Goal: Entertainment & Leisure: Consume media (video, audio)

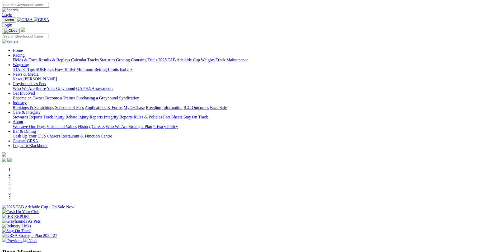
scroll to position [132, 0]
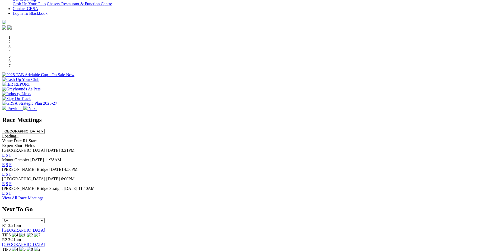
click at [45, 129] on select "South Australia New South Wales Northern Territory Queensland Tasmania Victoria…" at bounding box center [23, 131] width 43 height 5
select select "QLD"
click at [45, 129] on select "South Australia New South Wales Northern Territory Queensland Tasmania Victoria…" at bounding box center [23, 131] width 43 height 5
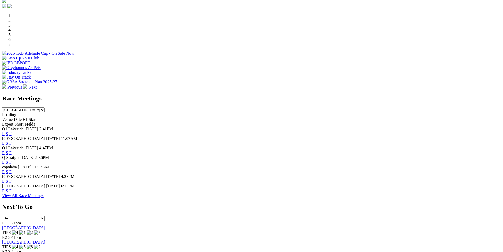
scroll to position [185, 0]
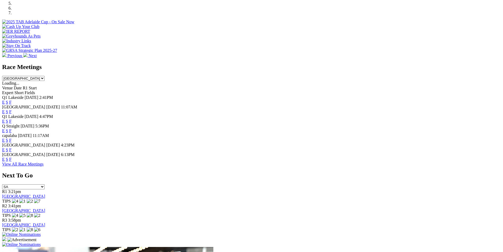
click at [12, 100] on link "F" at bounding box center [10, 102] width 2 height 4
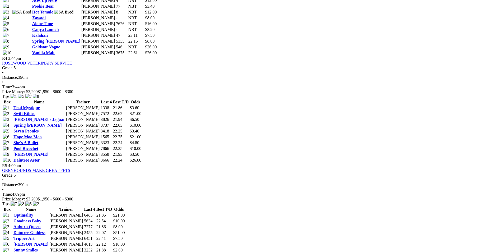
scroll to position [555, 0]
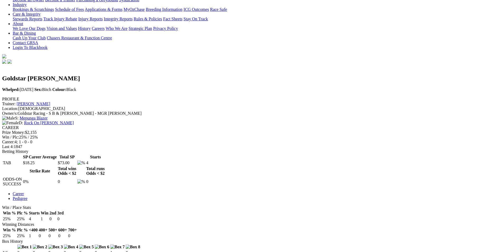
scroll to position [106, 0]
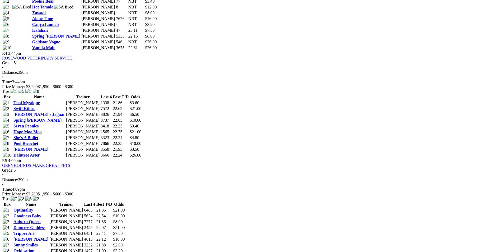
scroll to position [555, 0]
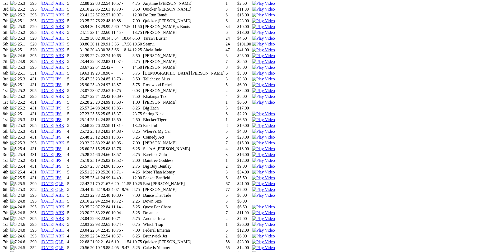
scroll to position [502, 0]
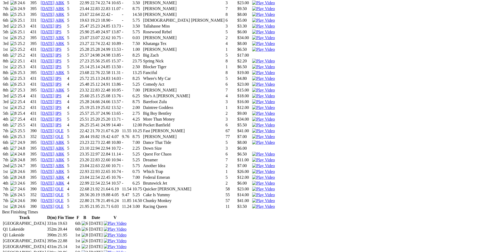
click at [275, 204] on img at bounding box center [263, 206] width 23 height 5
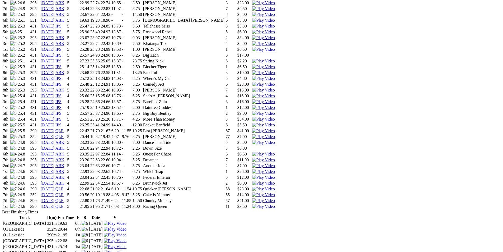
click at [275, 198] on img at bounding box center [263, 200] width 23 height 5
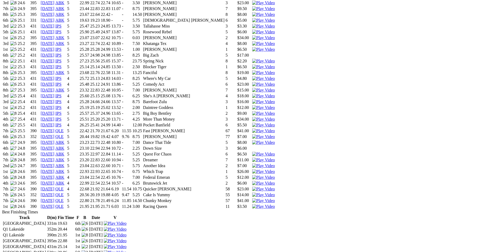
click at [275, 192] on img at bounding box center [263, 194] width 23 height 5
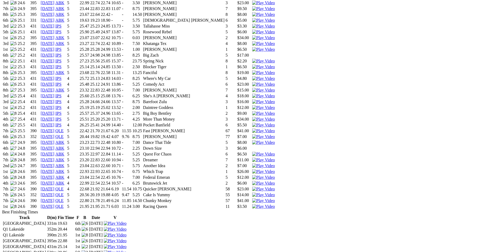
click at [275, 187] on img at bounding box center [263, 189] width 23 height 5
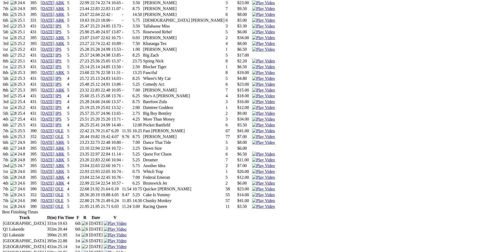
click at [275, 181] on img at bounding box center [263, 183] width 23 height 5
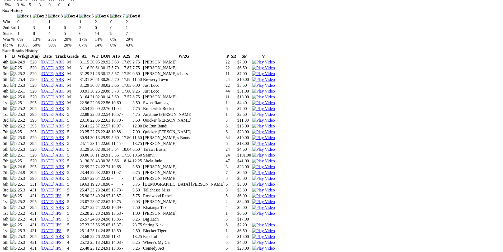
scroll to position [238, 0]
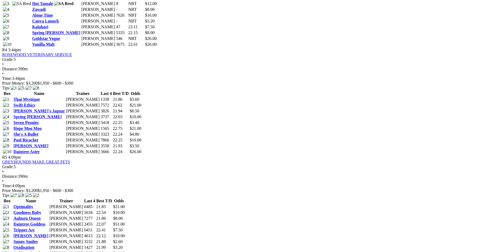
scroll to position [555, 0]
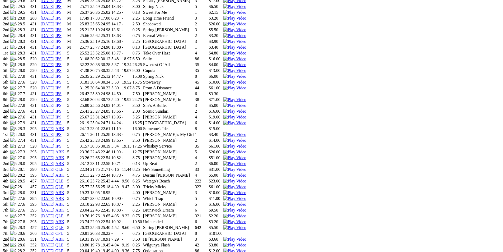
scroll to position [423, 0]
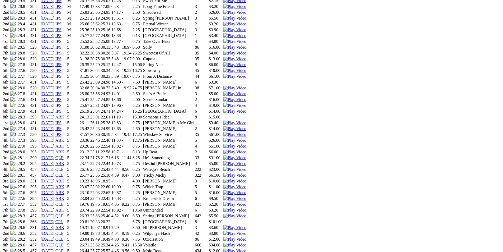
click at [246, 252] on img at bounding box center [235, 256] width 23 height 5
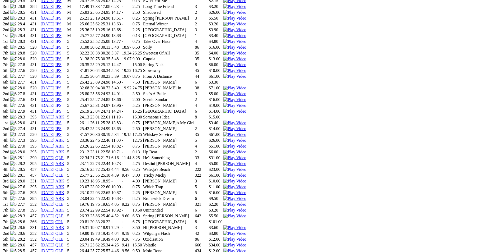
click at [246, 248] on img at bounding box center [235, 250] width 23 height 5
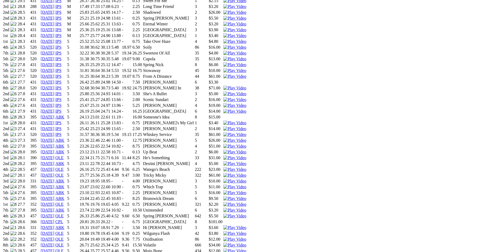
click at [246, 243] on img at bounding box center [235, 245] width 23 height 5
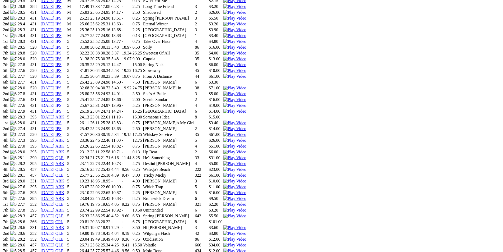
click at [246, 237] on img at bounding box center [235, 239] width 23 height 5
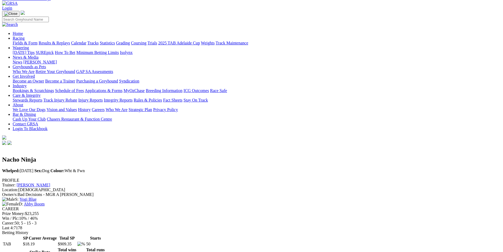
scroll to position [0, 0]
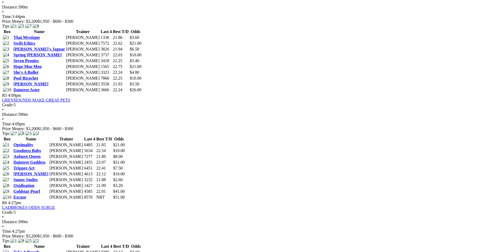
scroll to position [581, 0]
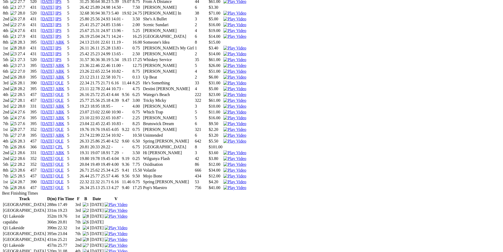
scroll to position [502, 0]
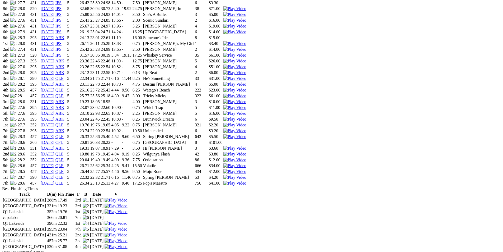
click at [246, 181] on img at bounding box center [235, 183] width 23 height 5
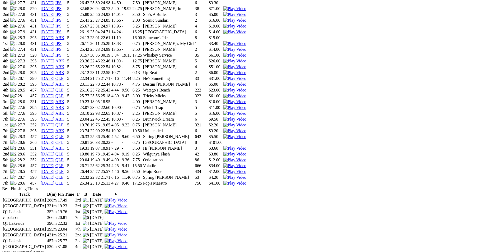
click at [246, 175] on img at bounding box center [235, 177] width 23 height 5
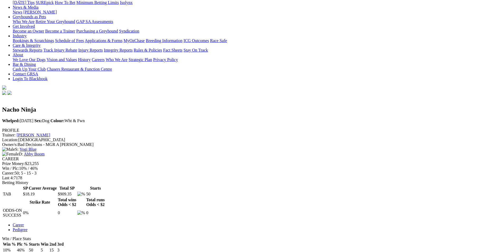
scroll to position [0, 0]
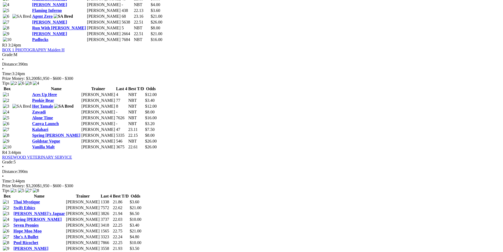
scroll to position [502, 0]
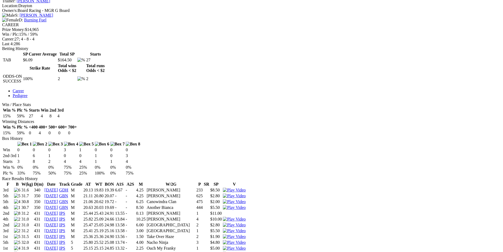
scroll to position [211, 0]
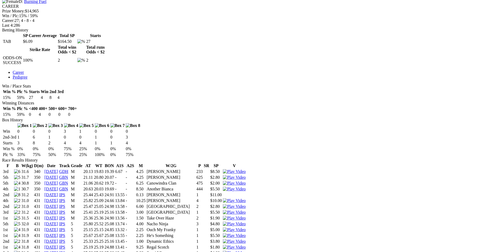
scroll to position [238, 0]
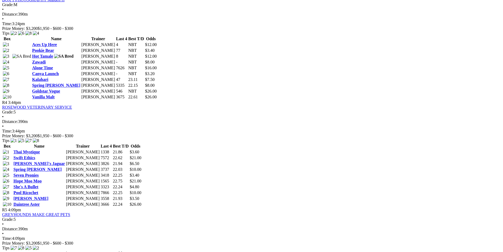
scroll to position [555, 0]
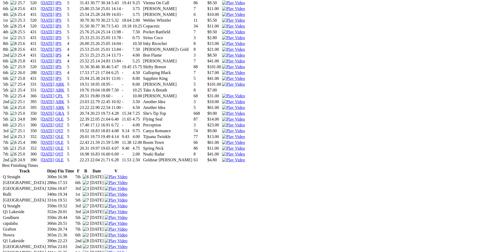
scroll to position [476, 0]
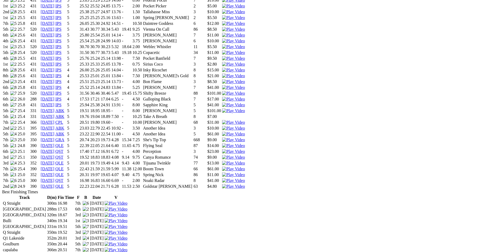
click at [245, 184] on img at bounding box center [233, 186] width 23 height 5
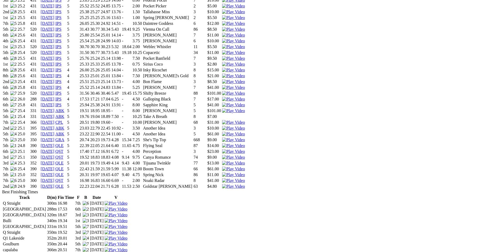
click at [245, 172] on img at bounding box center [233, 174] width 23 height 5
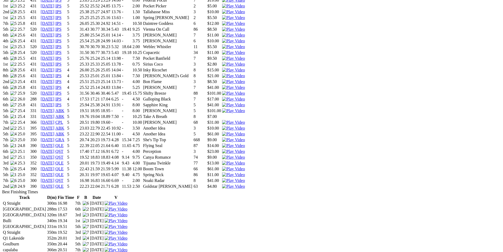
click at [245, 166] on img at bounding box center [233, 168] width 23 height 5
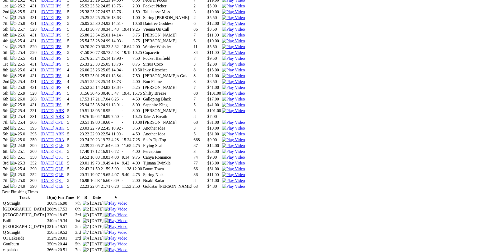
click at [245, 161] on img at bounding box center [233, 163] width 23 height 5
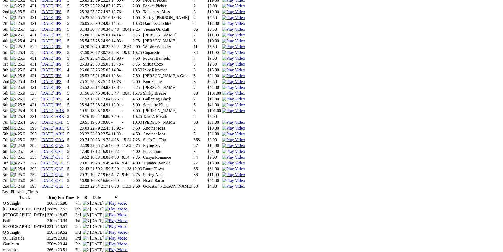
click at [245, 155] on img at bounding box center [233, 157] width 23 height 5
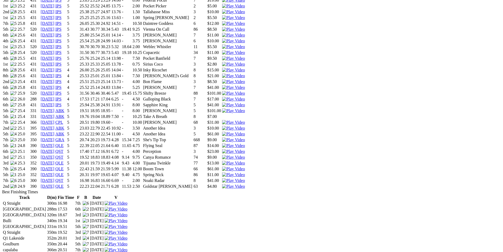
click at [245, 143] on img at bounding box center [233, 145] width 23 height 5
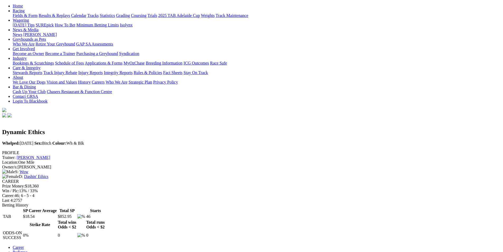
scroll to position [53, 0]
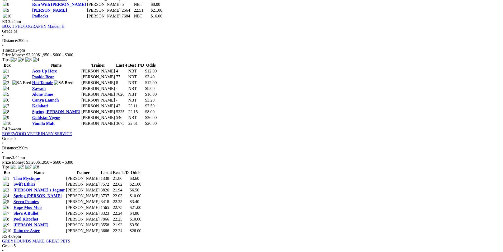
scroll to position [555, 0]
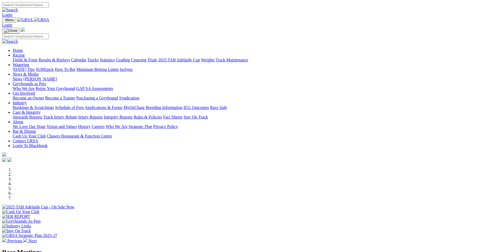
select select "QLD"
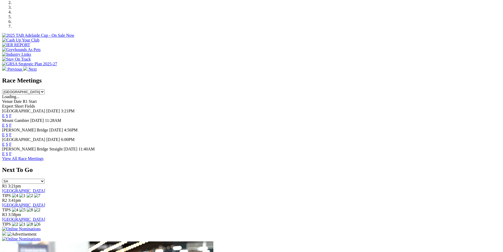
scroll to position [106, 0]
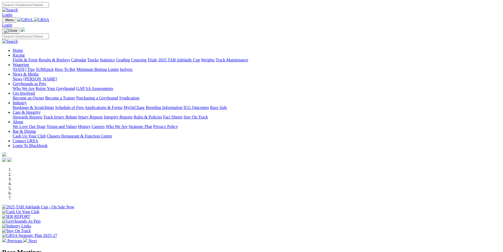
select select "QLD"
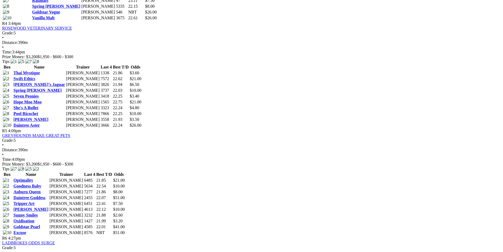
scroll to position [581, 0]
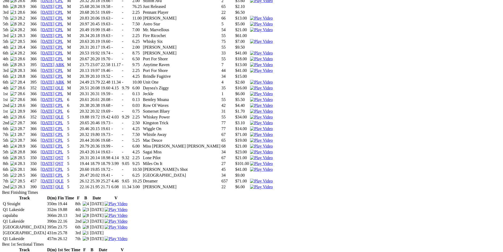
scroll to position [370, 0]
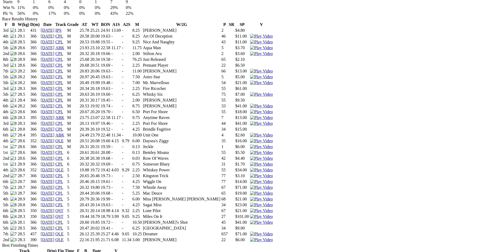
click at [273, 237] on img at bounding box center [261, 239] width 23 height 5
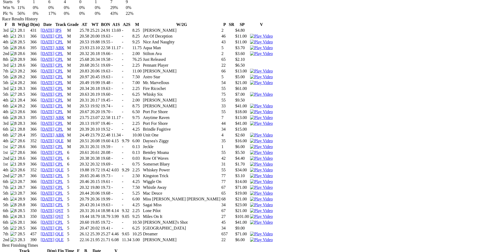
click at [273, 231] on img at bounding box center [261, 233] width 23 height 5
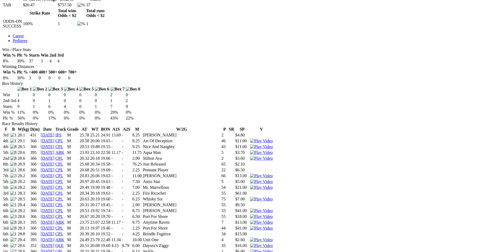
scroll to position [264, 0]
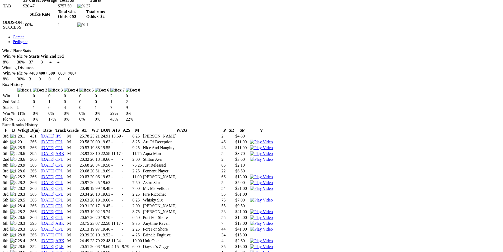
click at [273, 244] on img at bounding box center [261, 246] width 23 height 5
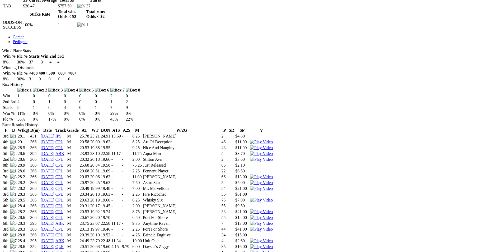
click at [273, 238] on img at bounding box center [261, 240] width 23 height 5
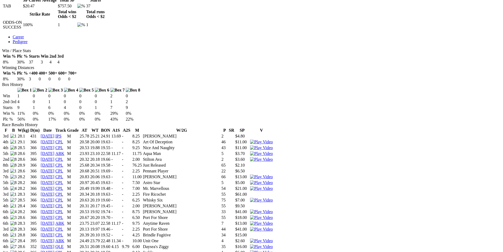
click at [273, 221] on img at bounding box center [261, 223] width 23 height 5
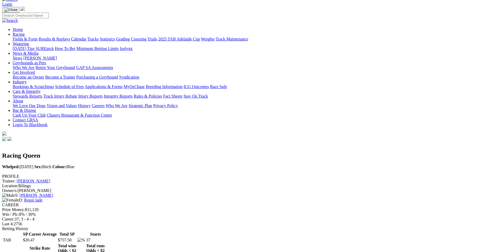
scroll to position [0, 0]
